Goal: Navigation & Orientation: Find specific page/section

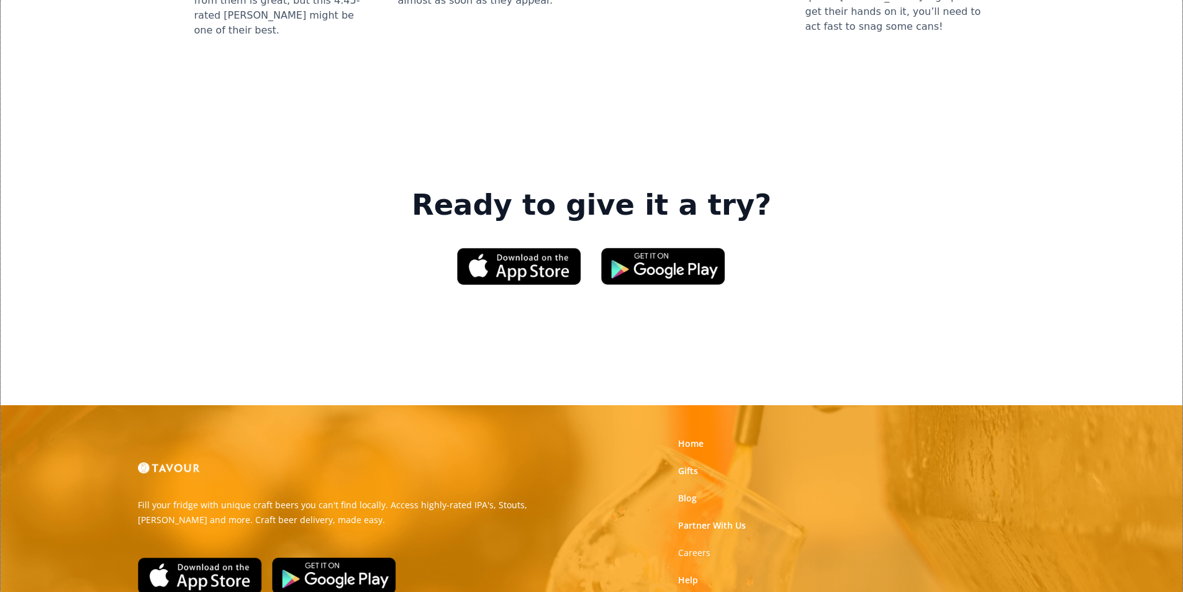
scroll to position [1879, 0]
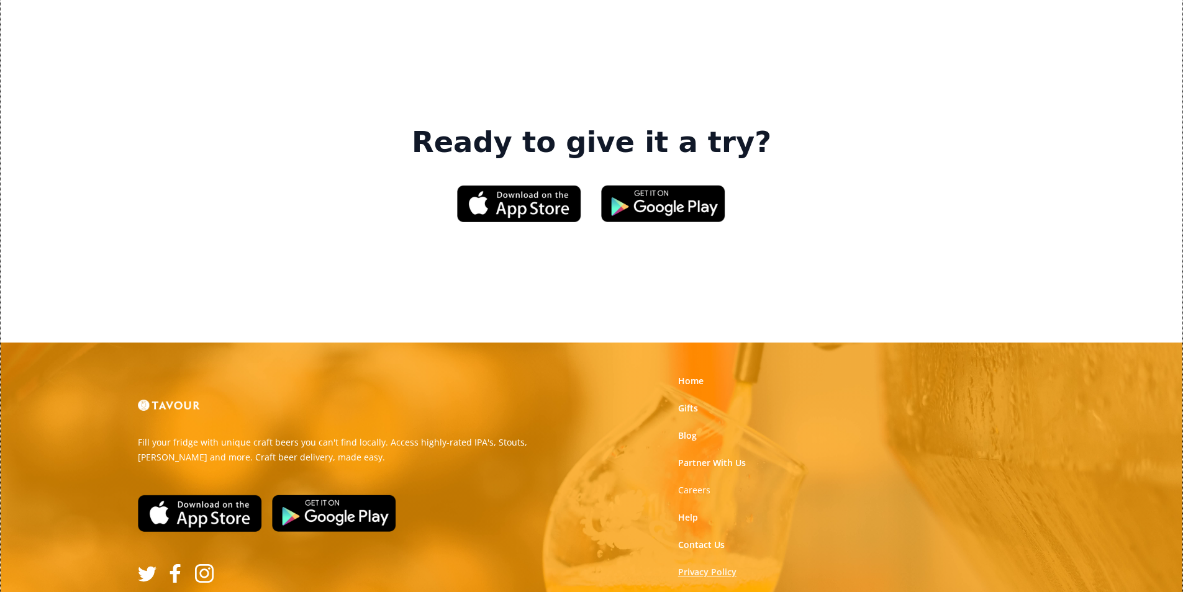
click at [707, 566] on link "Privacy Policy" at bounding box center [707, 572] width 58 height 12
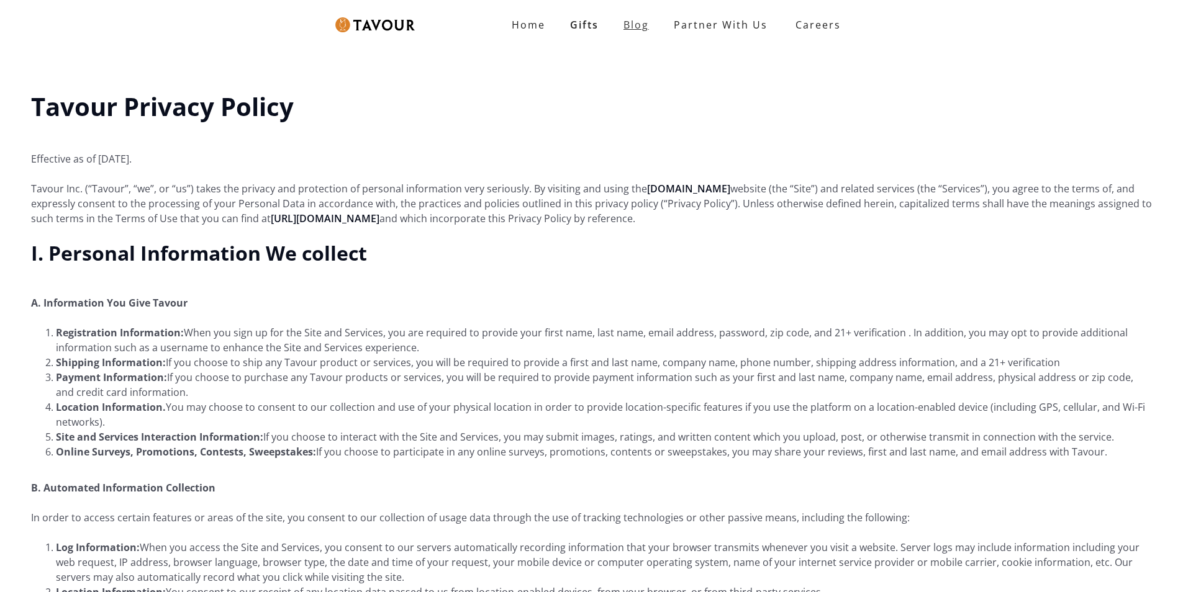
click at [648, 25] on link "Blog" at bounding box center [636, 24] width 50 height 25
